Goal: Transaction & Acquisition: Download file/media

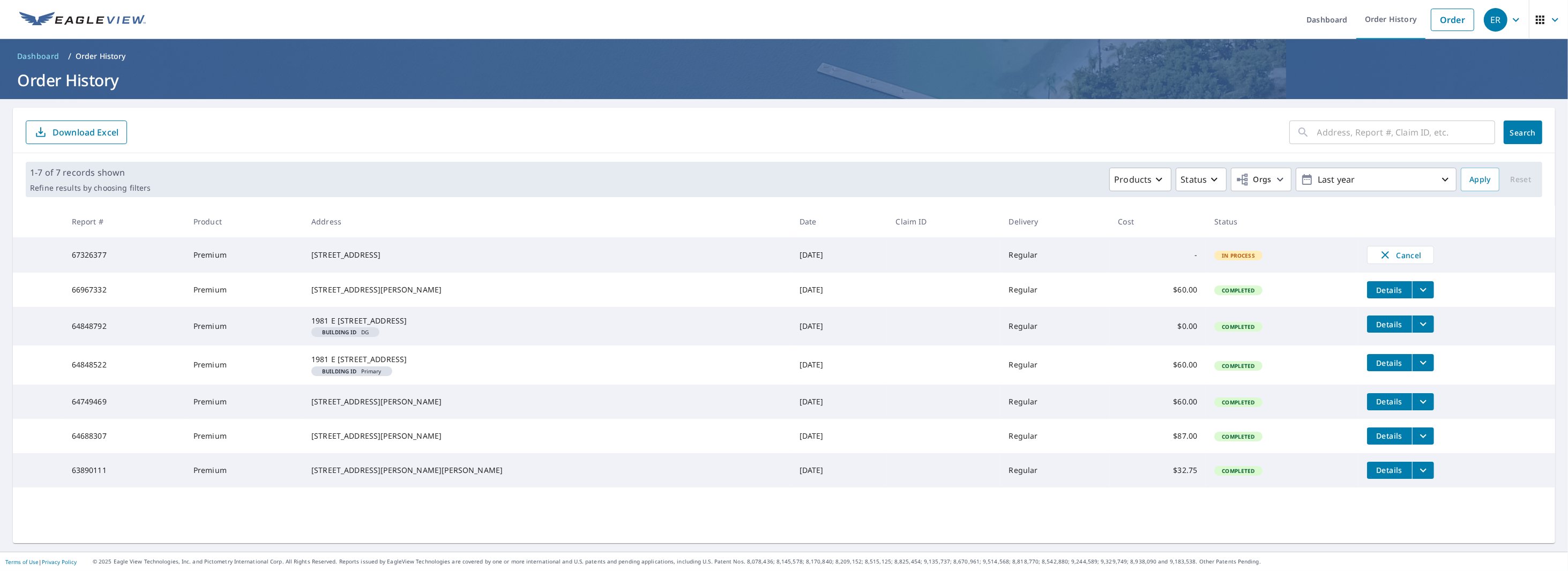
click at [1373, 288] on span "Details" at bounding box center [1390, 289] width 32 height 10
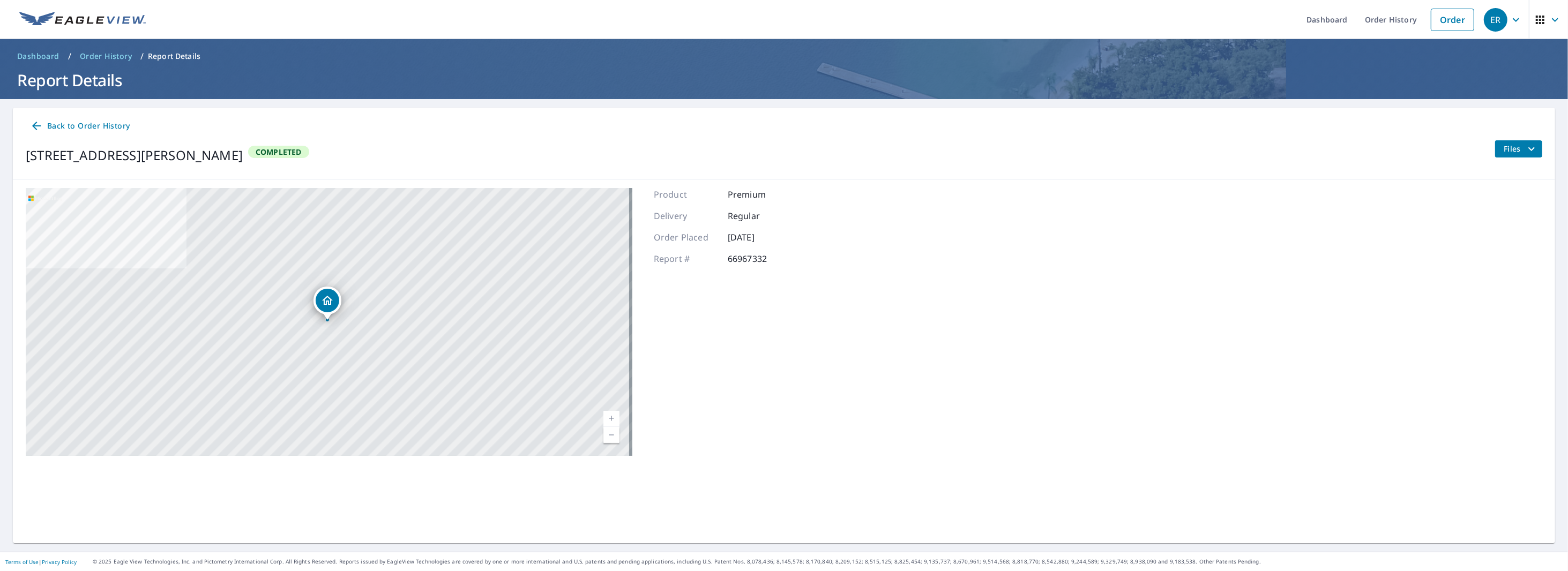
click at [1503, 147] on span "Files" at bounding box center [1520, 149] width 34 height 13
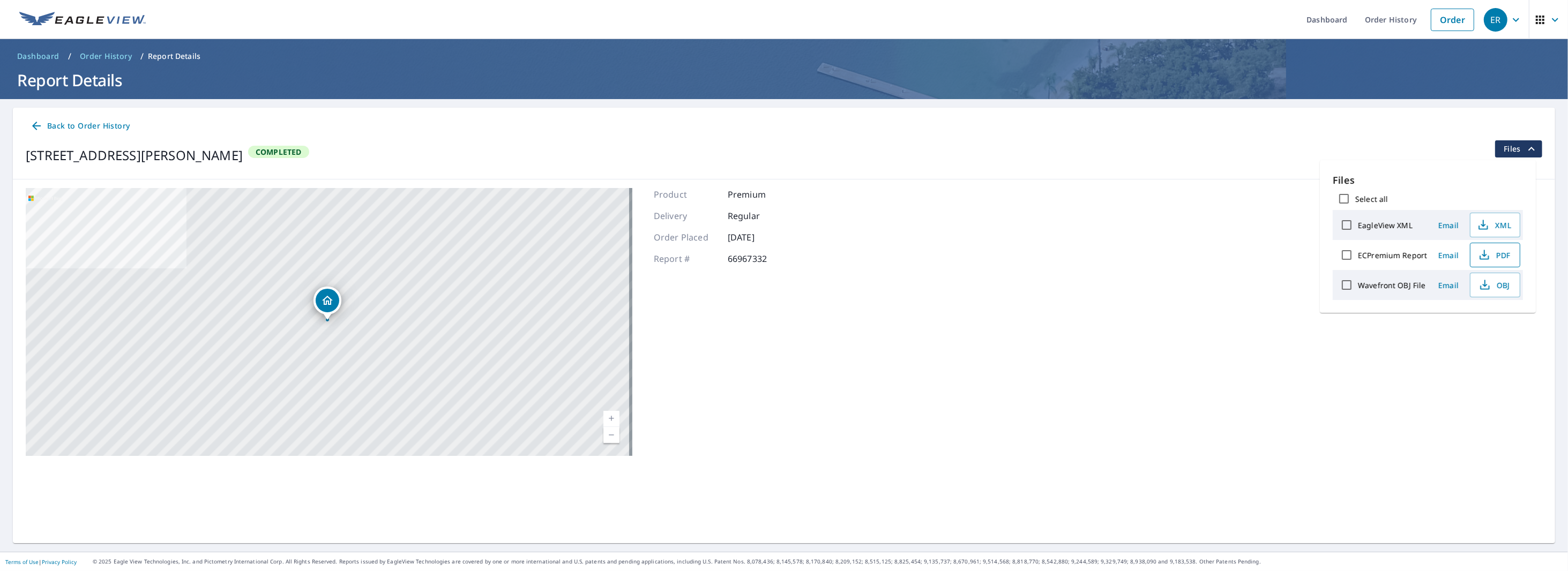
click at [1496, 255] on span "PDF" at bounding box center [1494, 255] width 34 height 13
click at [32, 53] on span "Dashboard" at bounding box center [38, 56] width 42 height 11
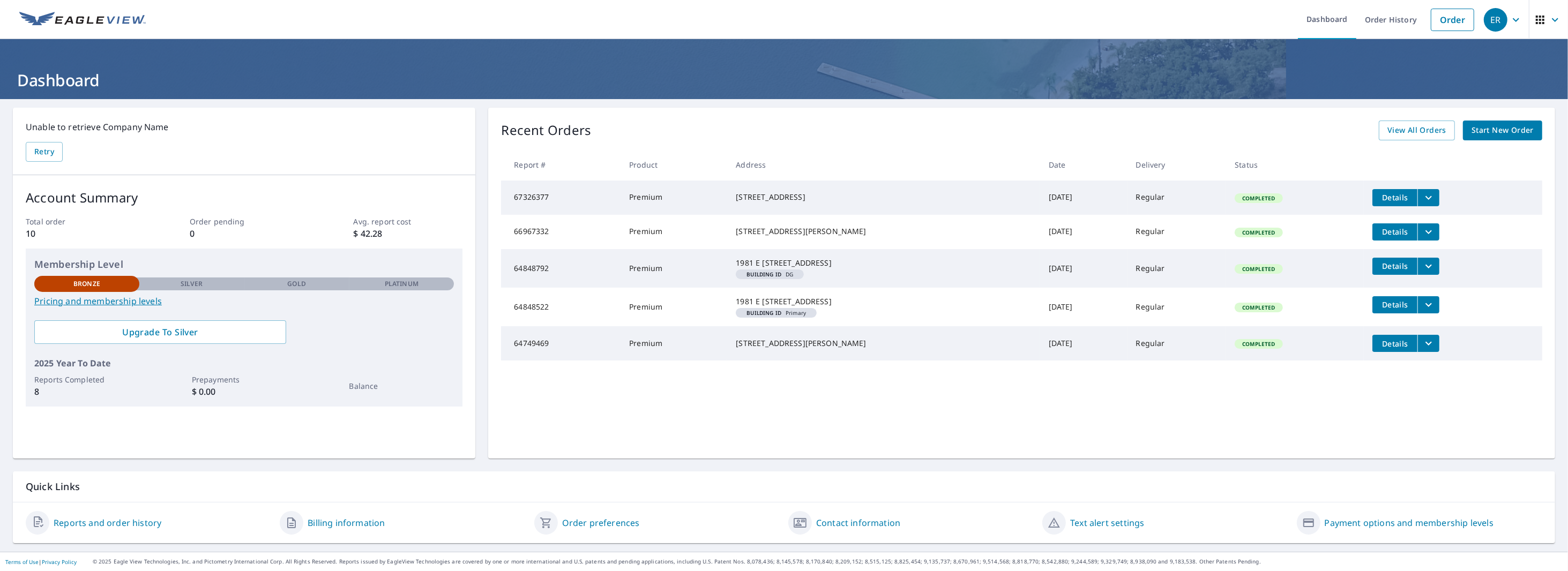
click at [1386, 195] on span "Details" at bounding box center [1395, 196] width 32 height 10
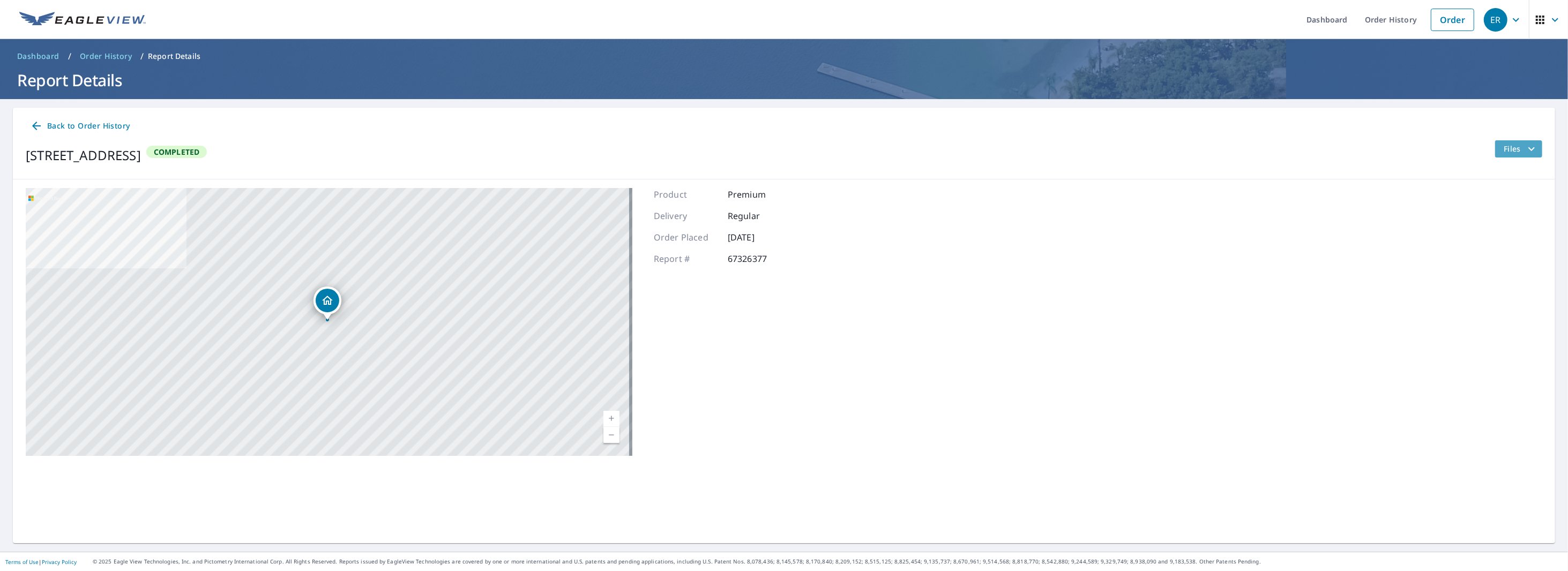
click at [1525, 148] on icon "filesDropdownBtn-67326377" at bounding box center [1531, 149] width 13 height 13
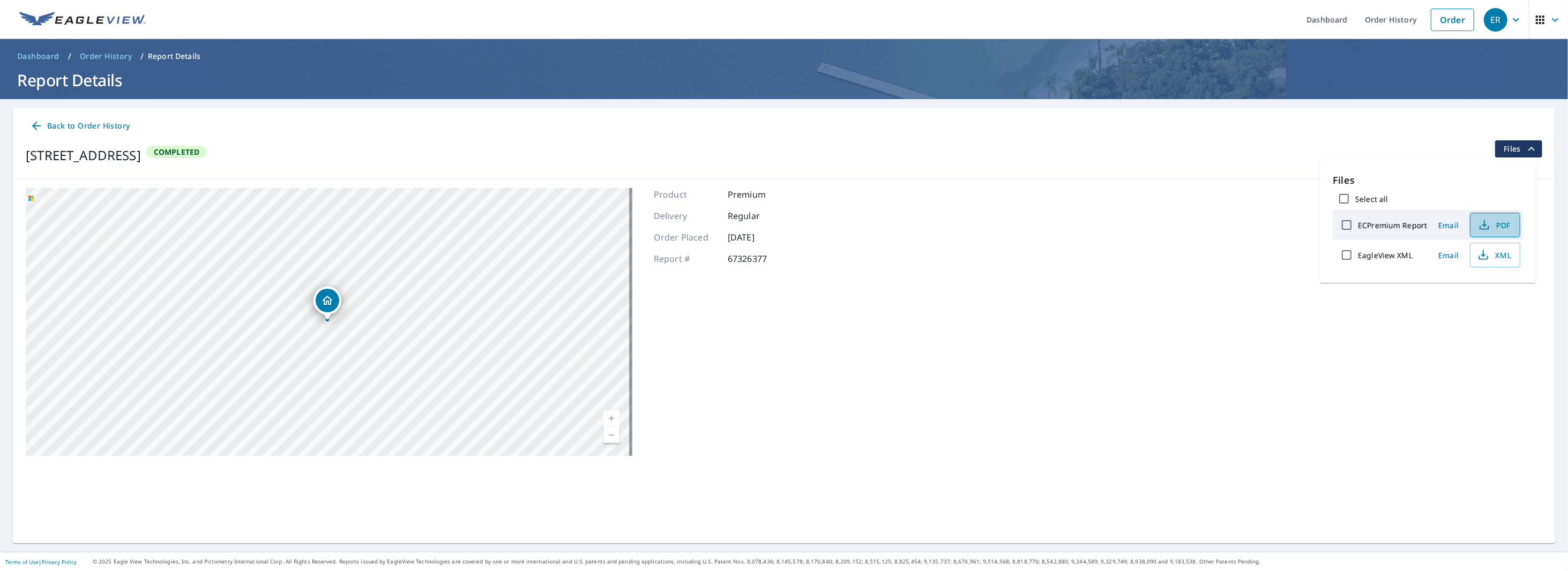
click at [1489, 222] on icon "button" at bounding box center [1484, 225] width 13 height 13
